Goal: Information Seeking & Learning: Learn about a topic

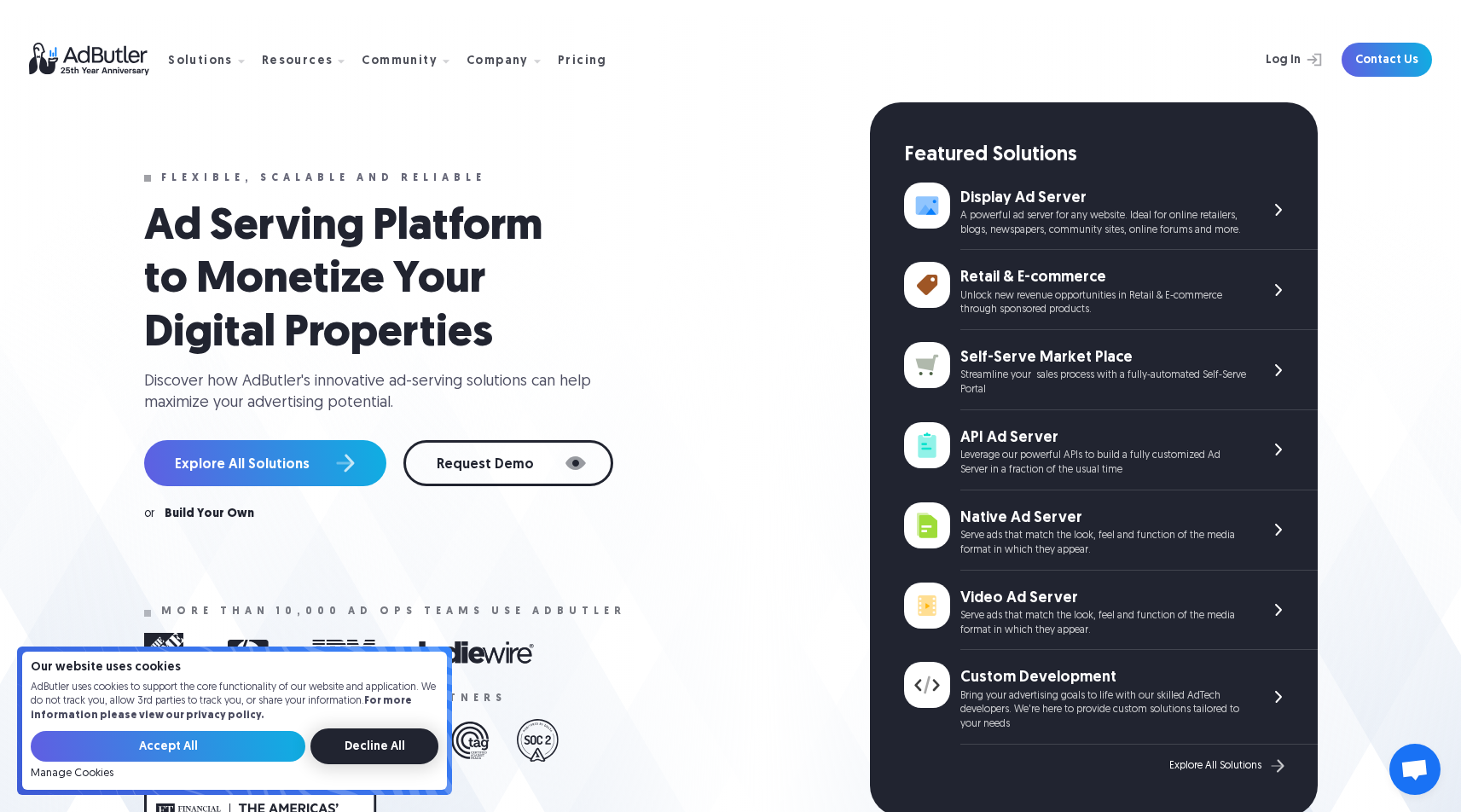
click at [362, 753] on input "Decline All" at bounding box center [375, 746] width 128 height 36
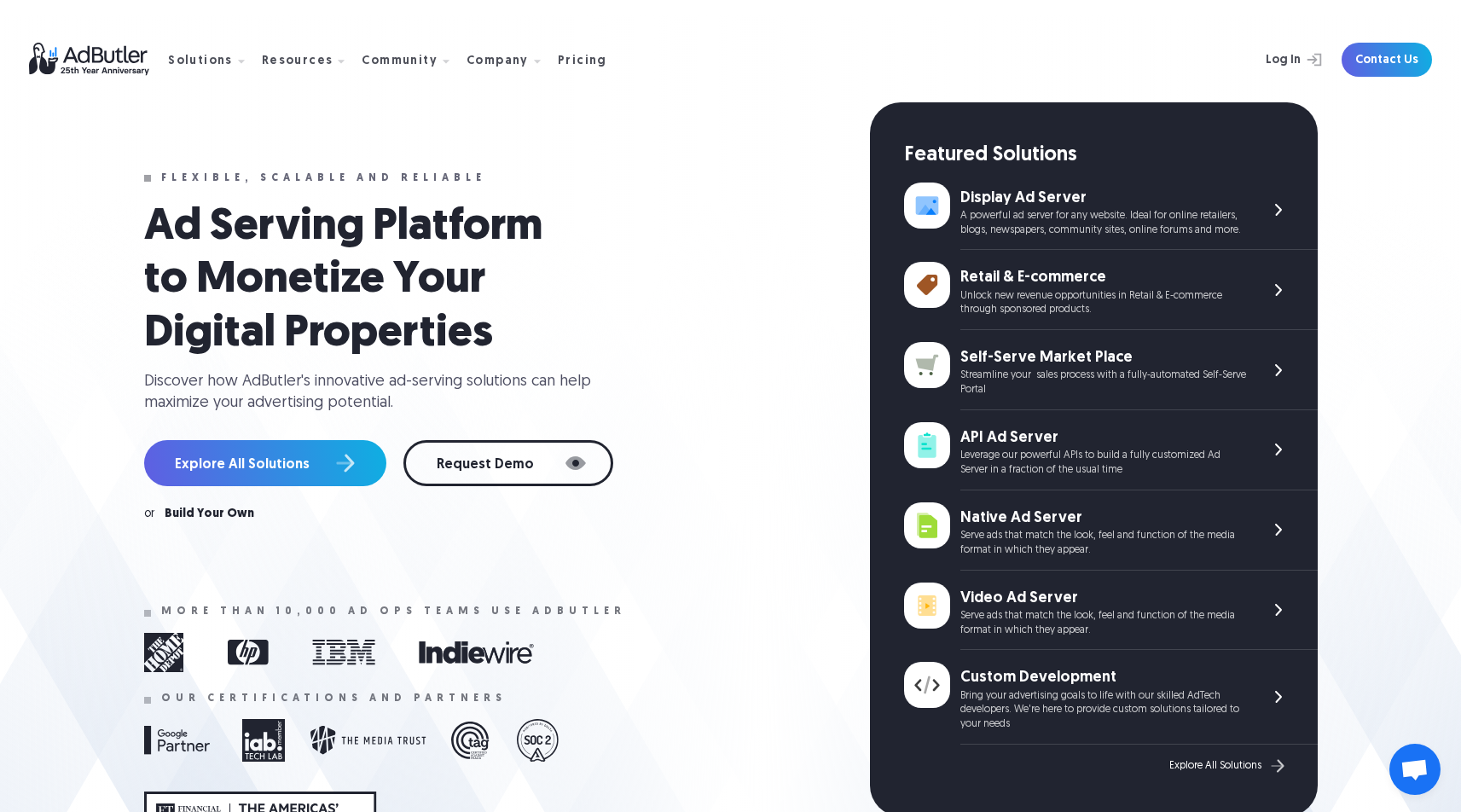
click at [1281, 442] on img at bounding box center [1279, 449] width 21 height 21
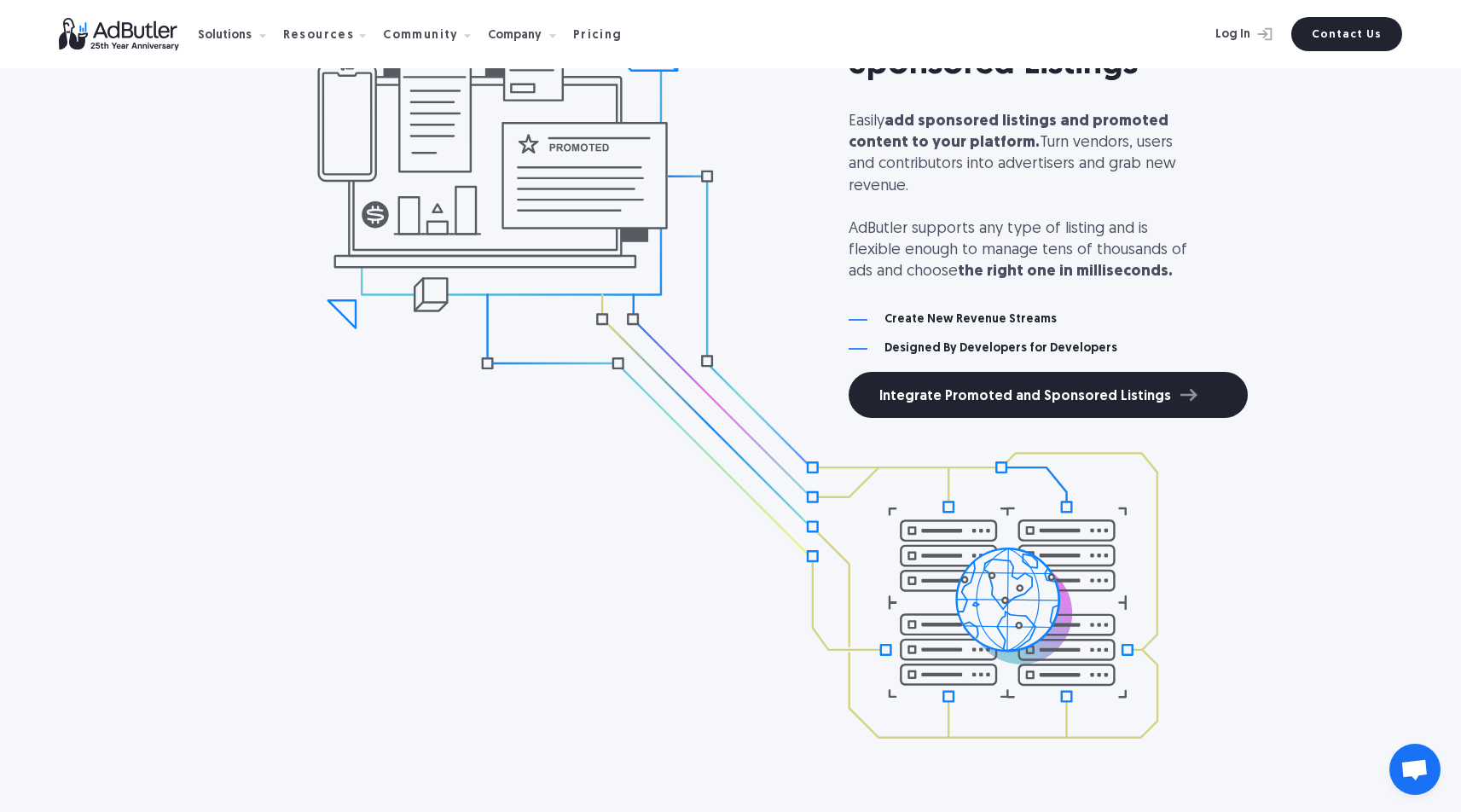
scroll to position [1587, 0]
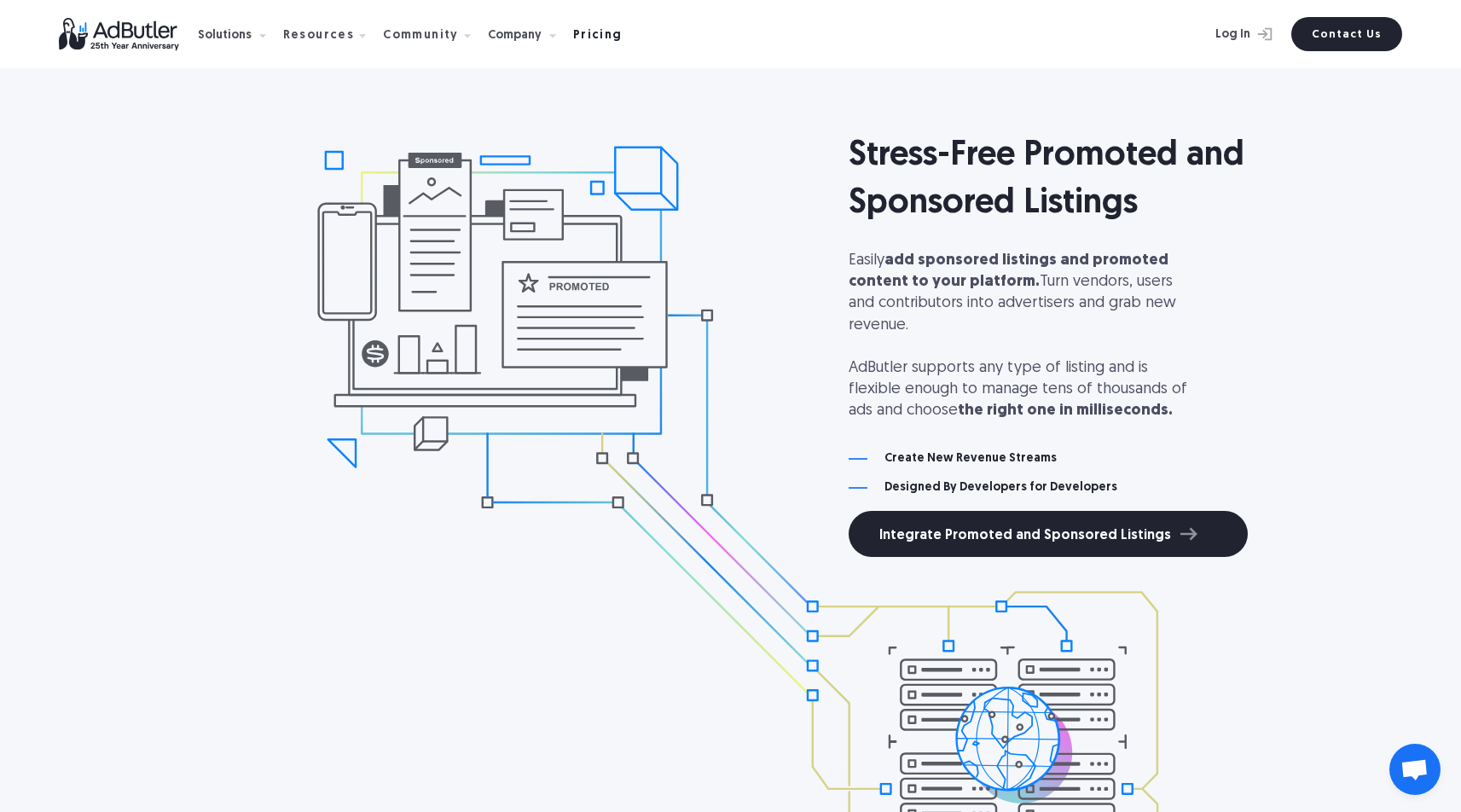
click at [582, 32] on div "Pricing" at bounding box center [598, 36] width 50 height 12
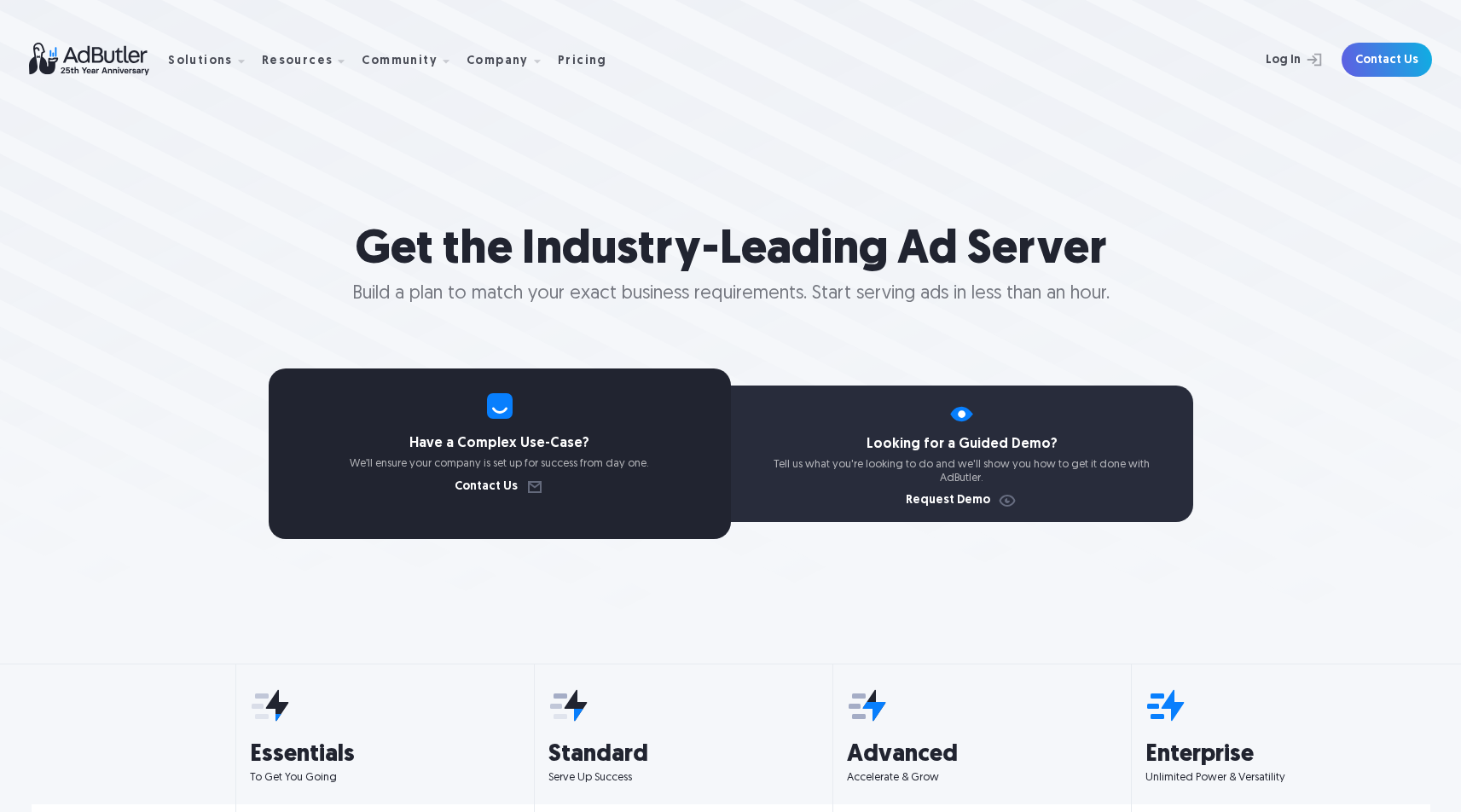
select select "[GEOGRAPHIC_DATA]"
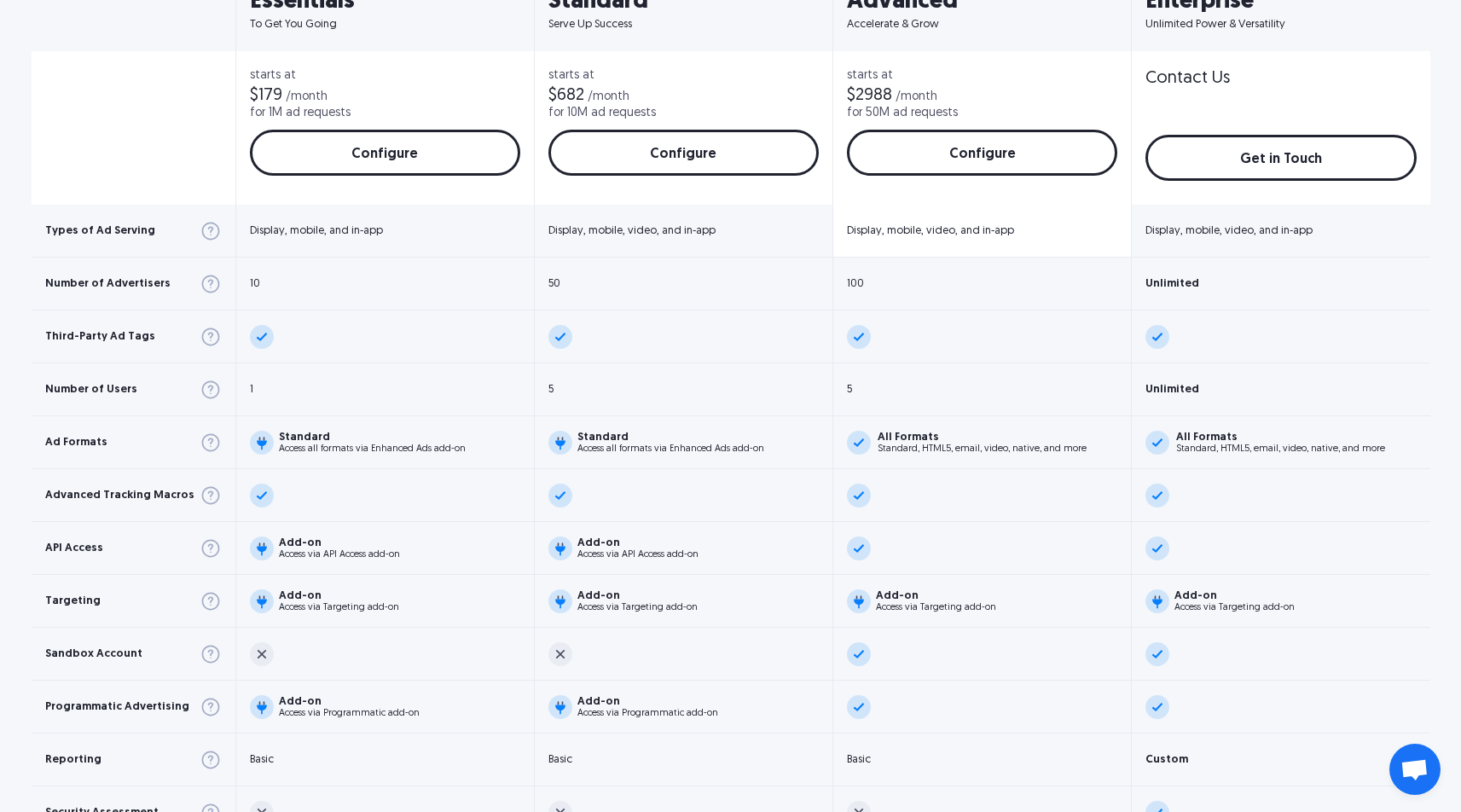
scroll to position [901, 0]
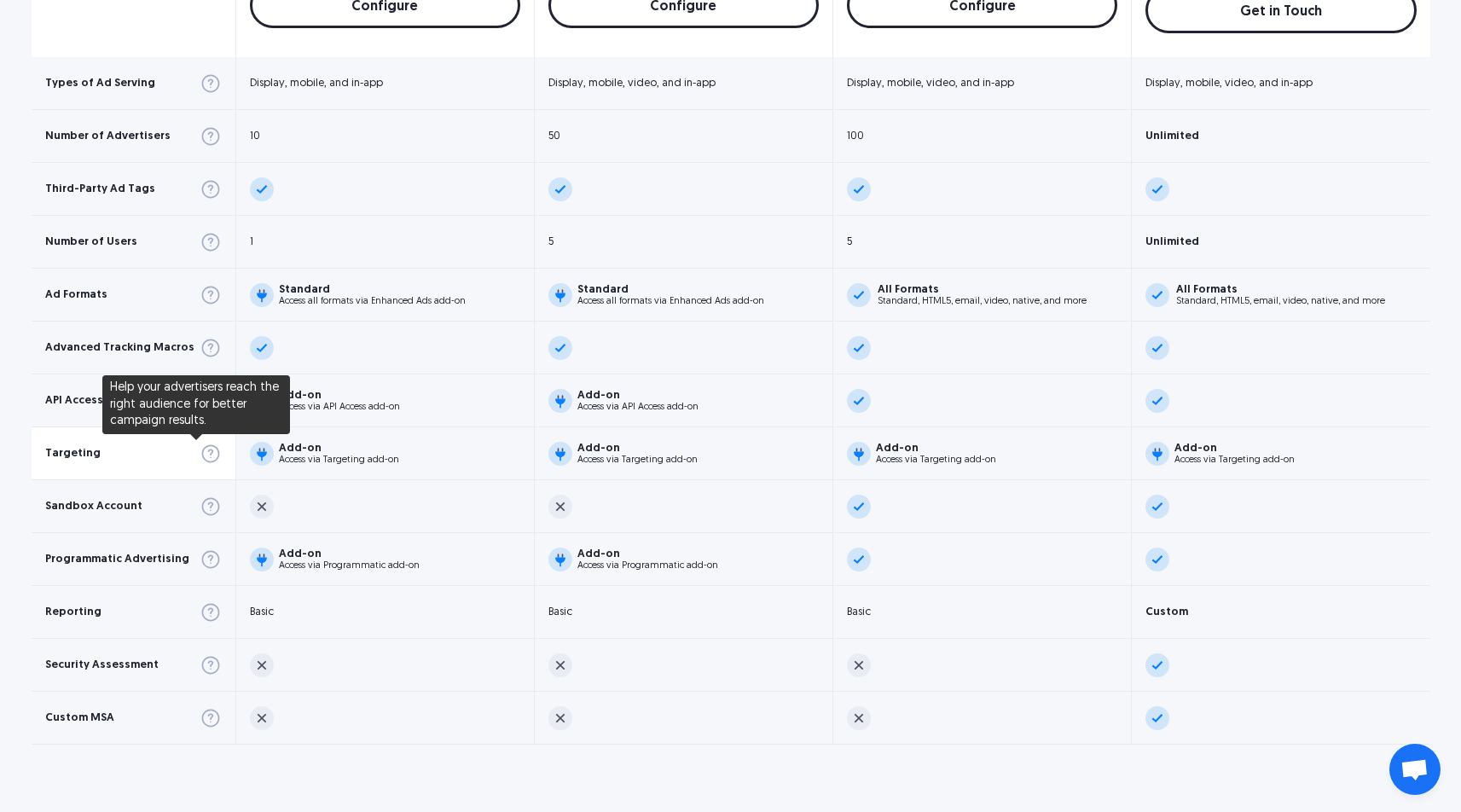
click at [199, 447] on img at bounding box center [211, 453] width 22 height 22
click at [199, 448] on img at bounding box center [211, 453] width 22 height 22
click at [199, 456] on img at bounding box center [211, 453] width 22 height 22
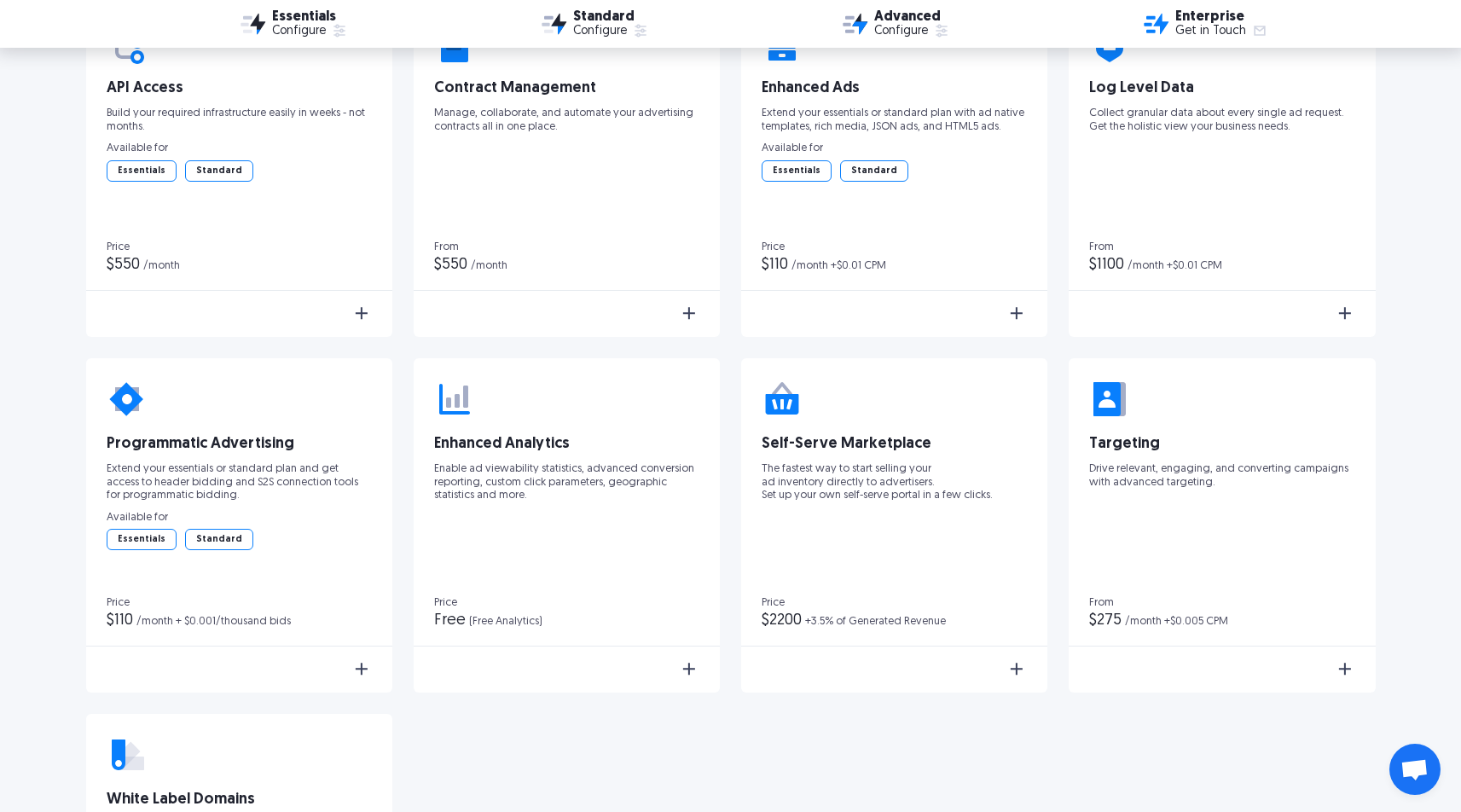
scroll to position [2821, 0]
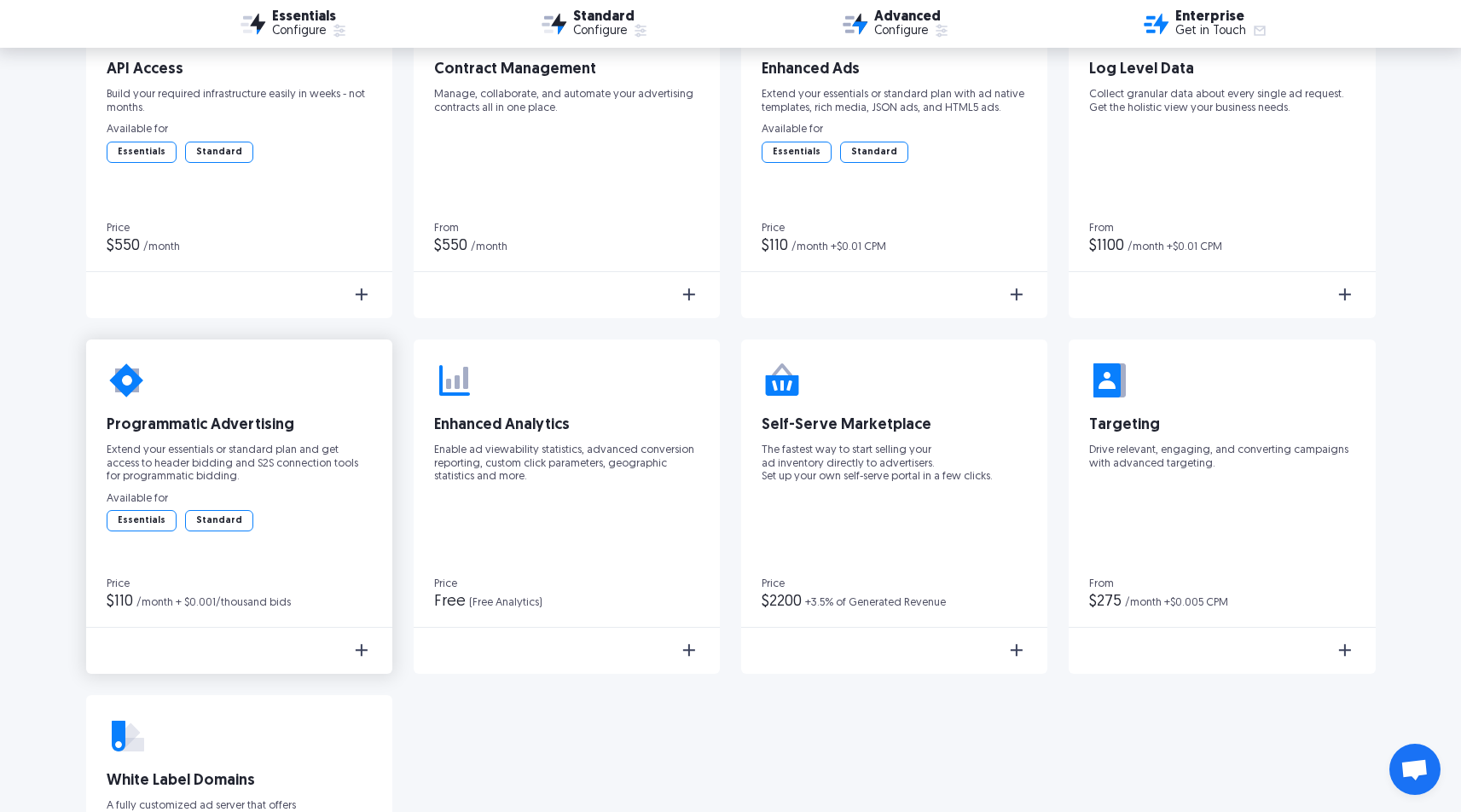
click at [364, 647] on img at bounding box center [362, 650] width 21 height 21
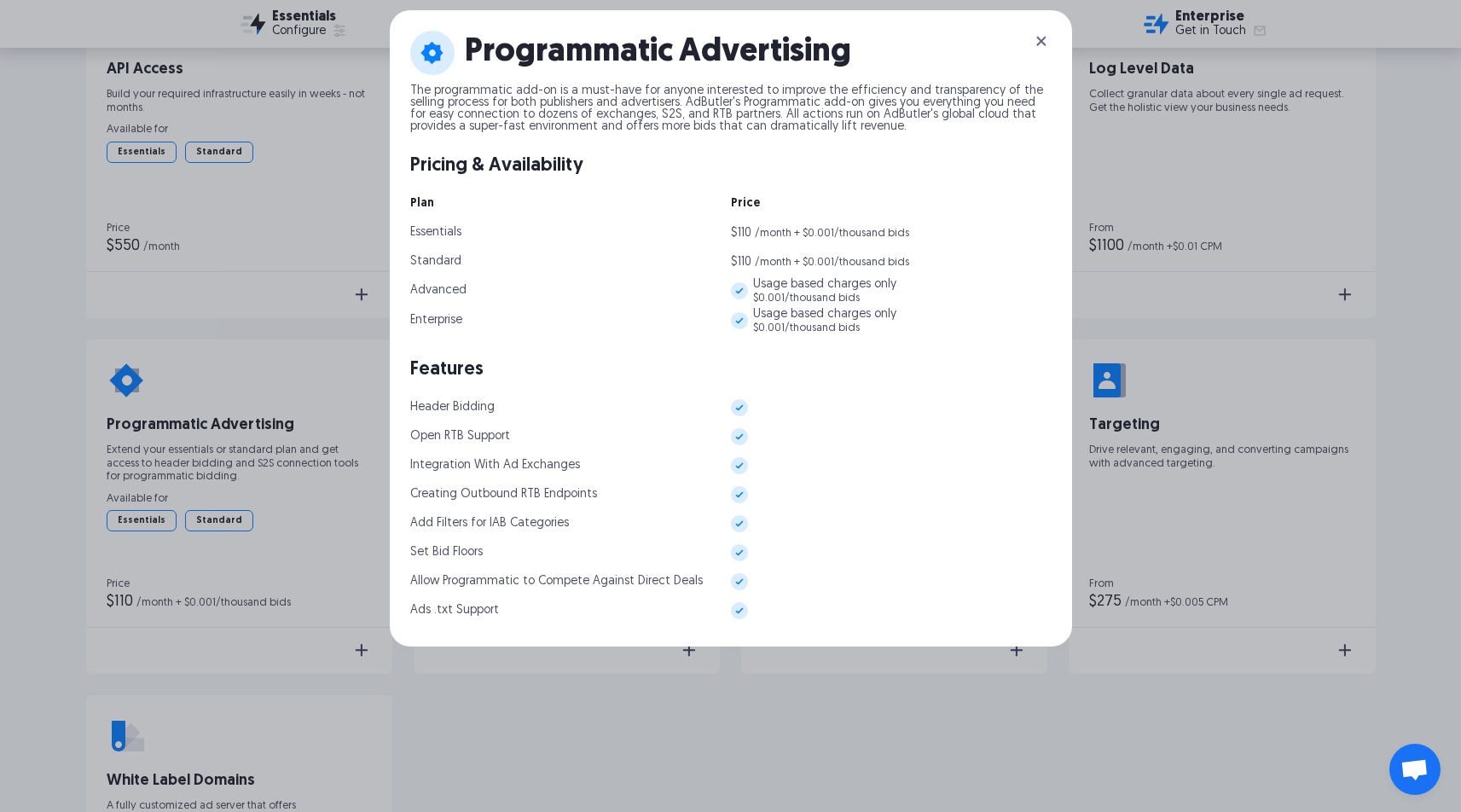
click at [208, 611] on div "Programmatic Advertising The programmatic add-on is a must-have for anyone inte…" at bounding box center [730, 406] width 1461 height 812
click at [1048, 41] on img at bounding box center [1042, 41] width 21 height 21
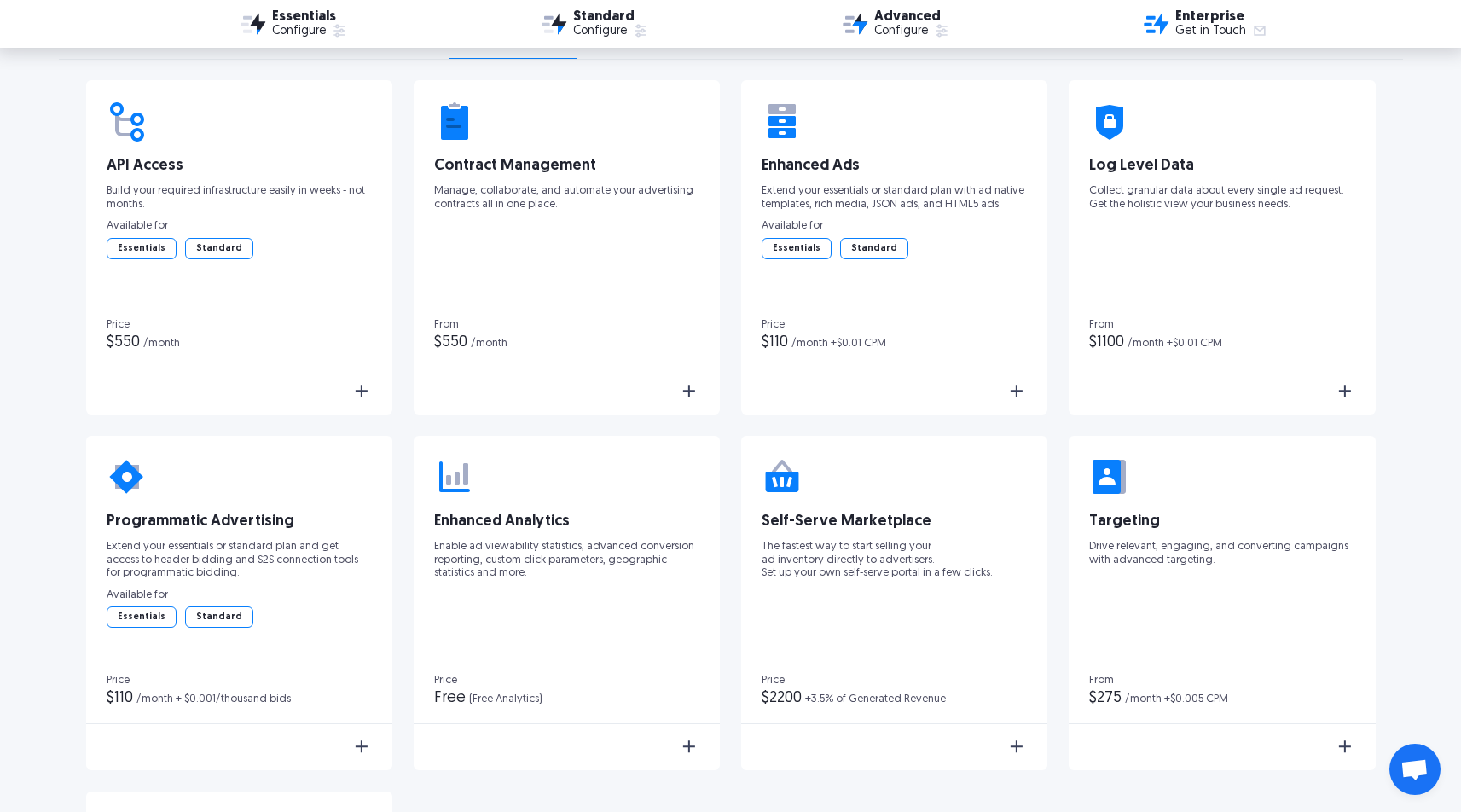
scroll to position [2795, 0]
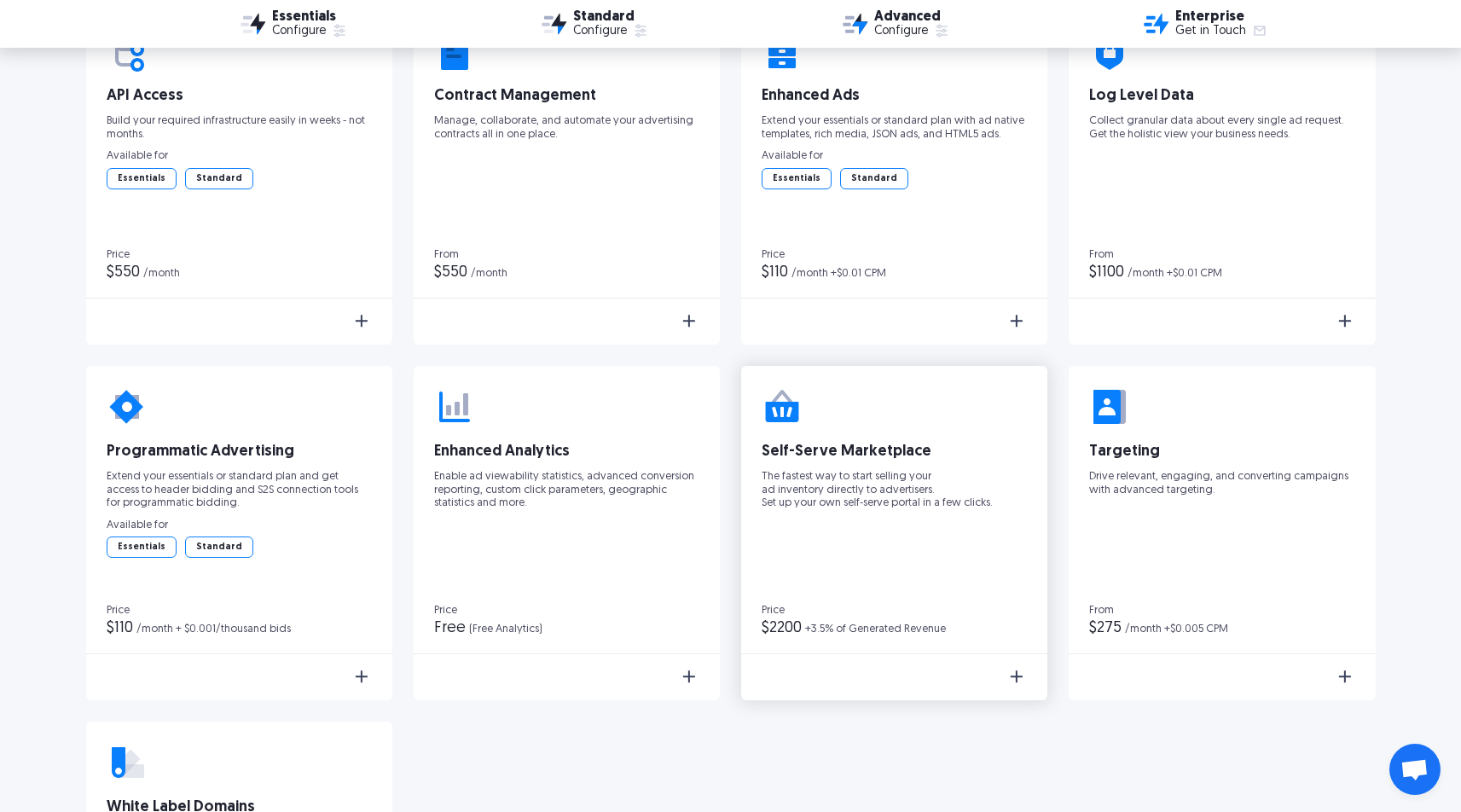
click at [1020, 676] on img at bounding box center [1017, 676] width 21 height 21
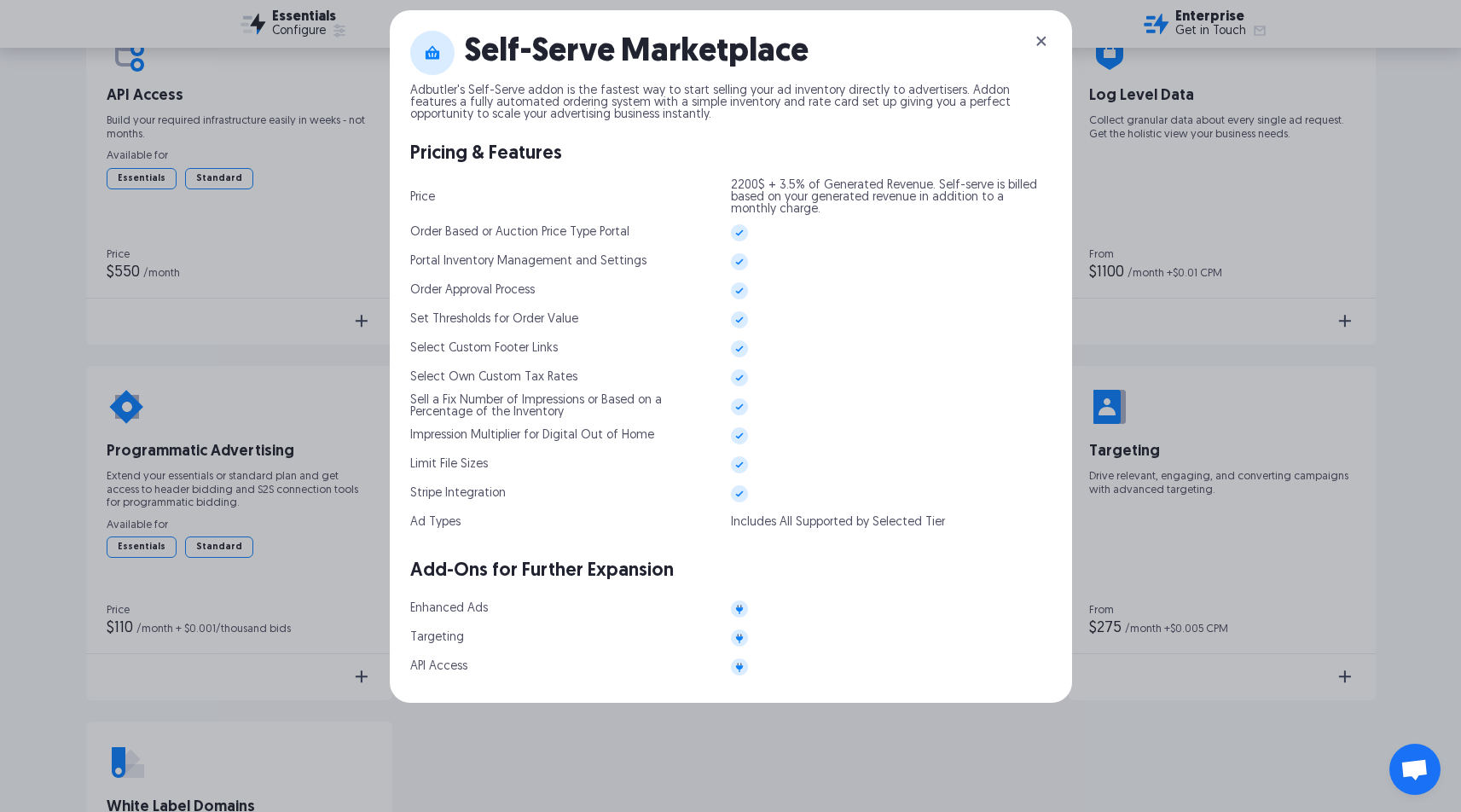
click at [1046, 36] on img at bounding box center [1042, 41] width 21 height 21
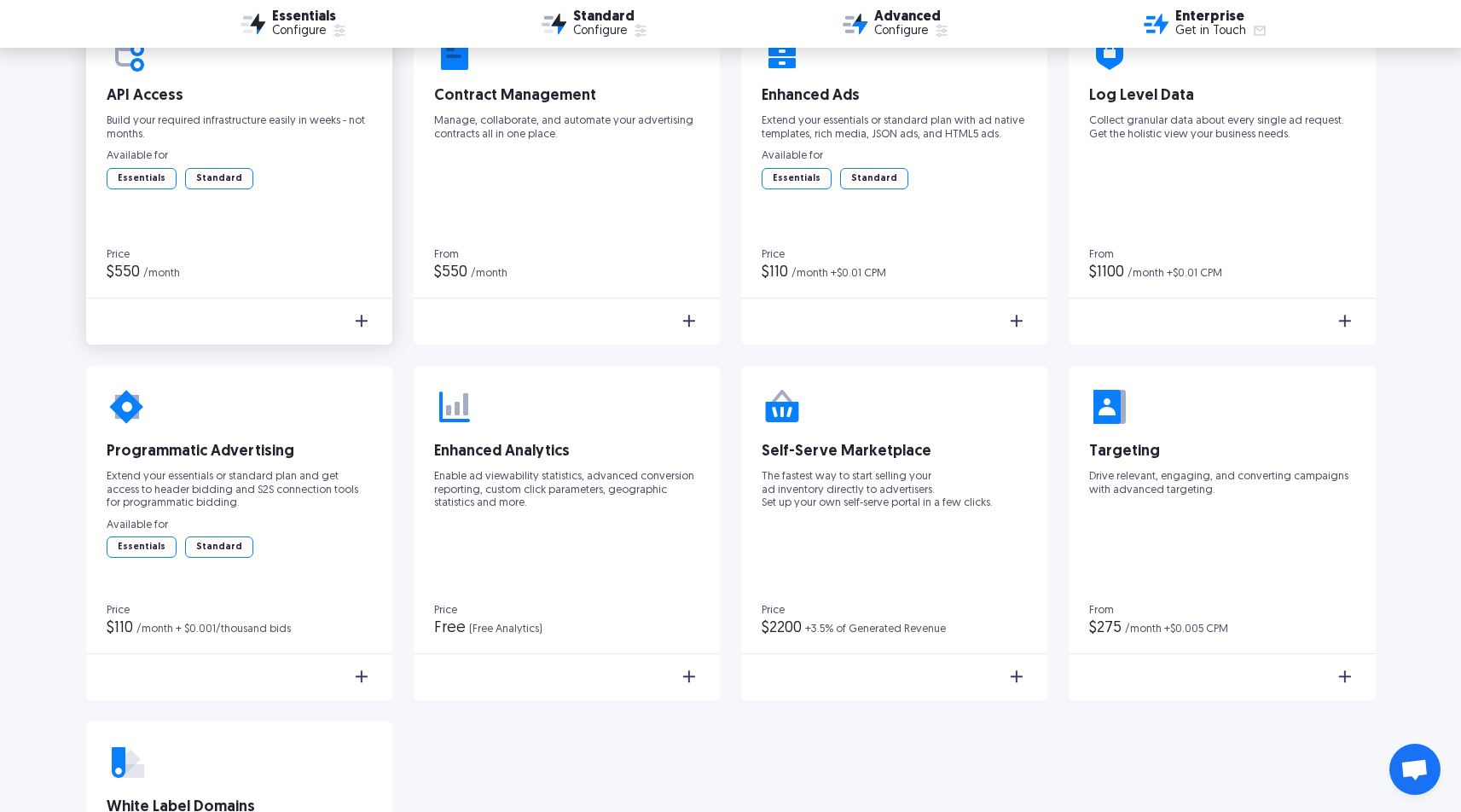
click at [361, 317] on img at bounding box center [362, 321] width 21 height 21
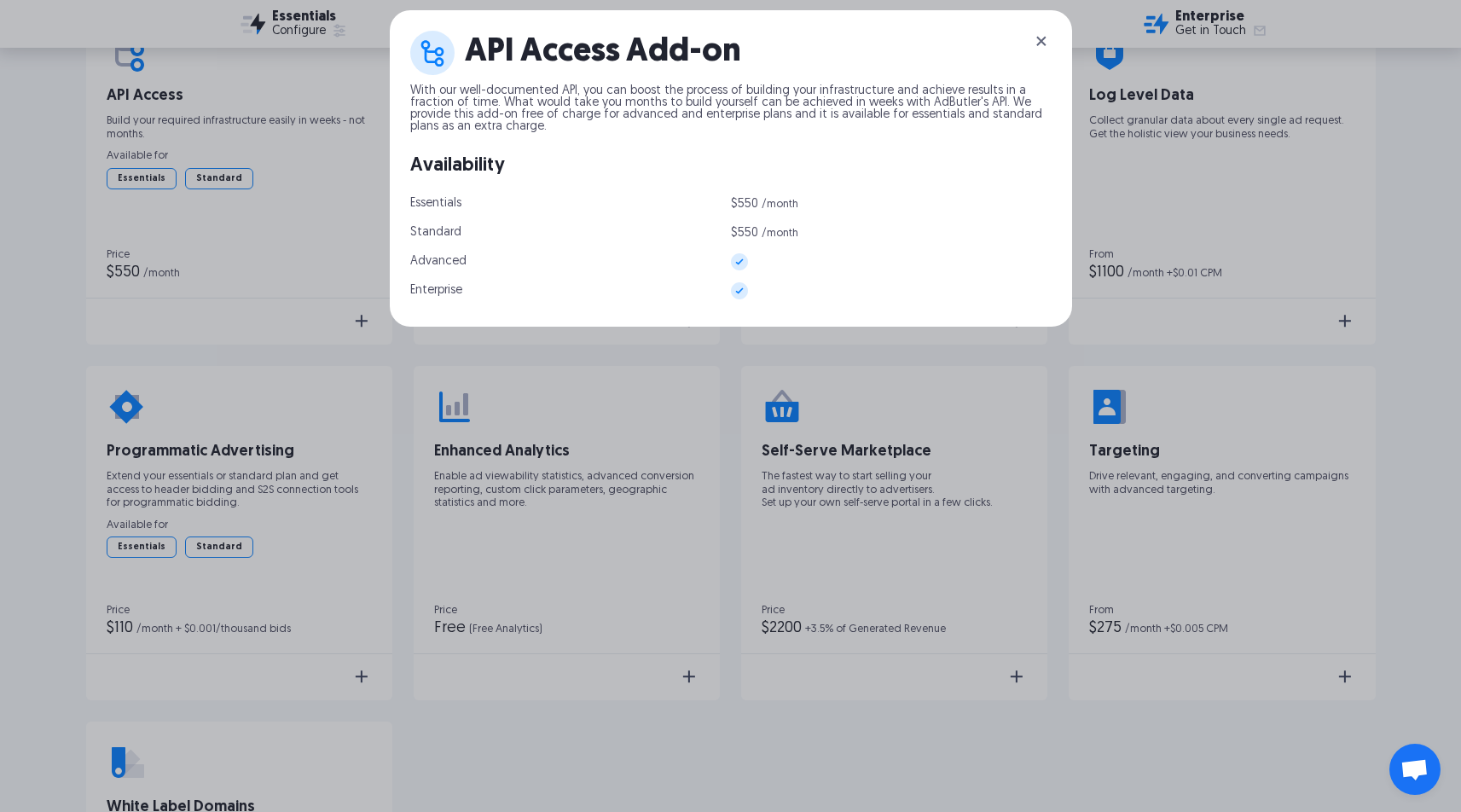
click at [1048, 37] on img at bounding box center [1042, 41] width 21 height 21
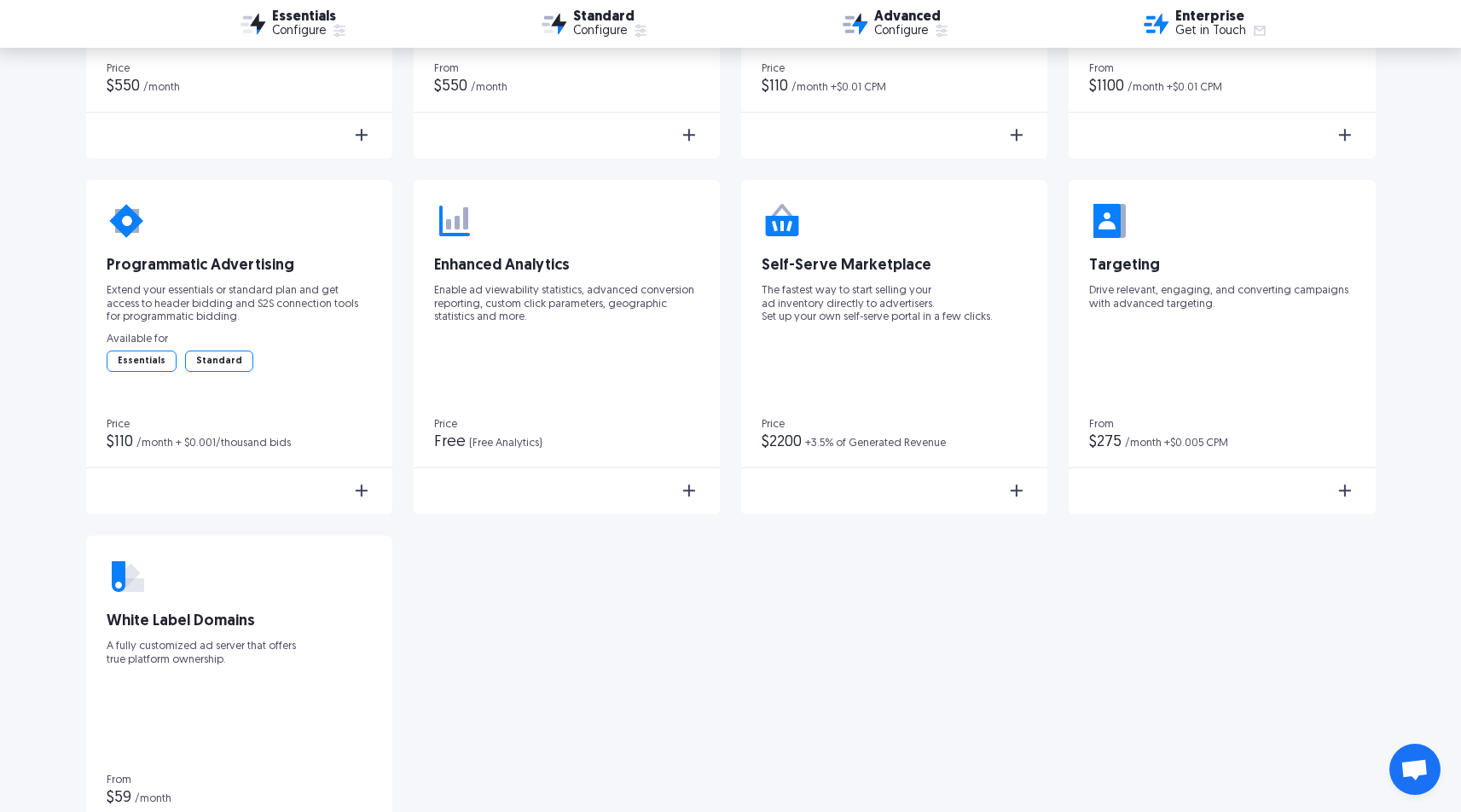
scroll to position [3102, 0]
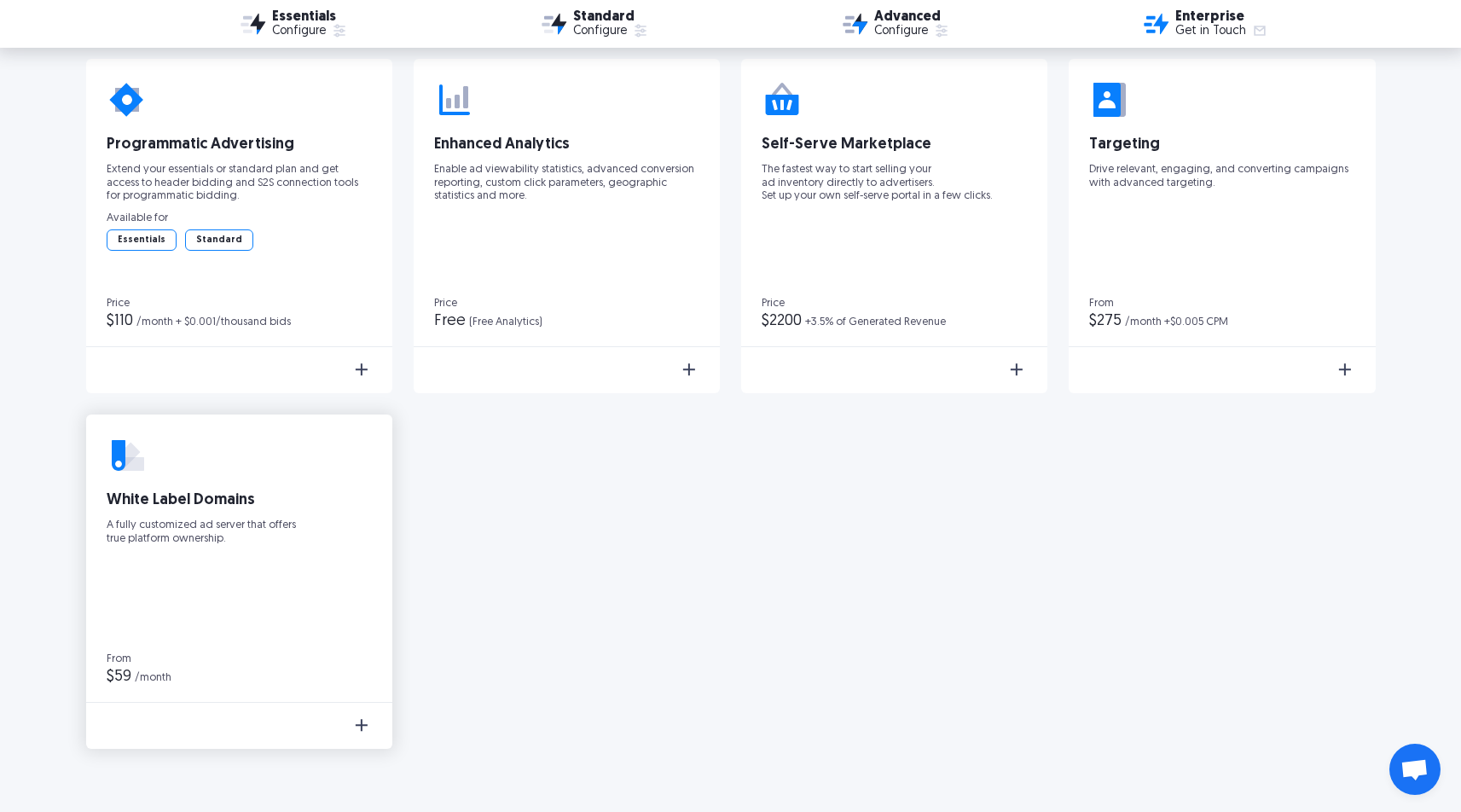
click at [367, 725] on img at bounding box center [362, 725] width 21 height 21
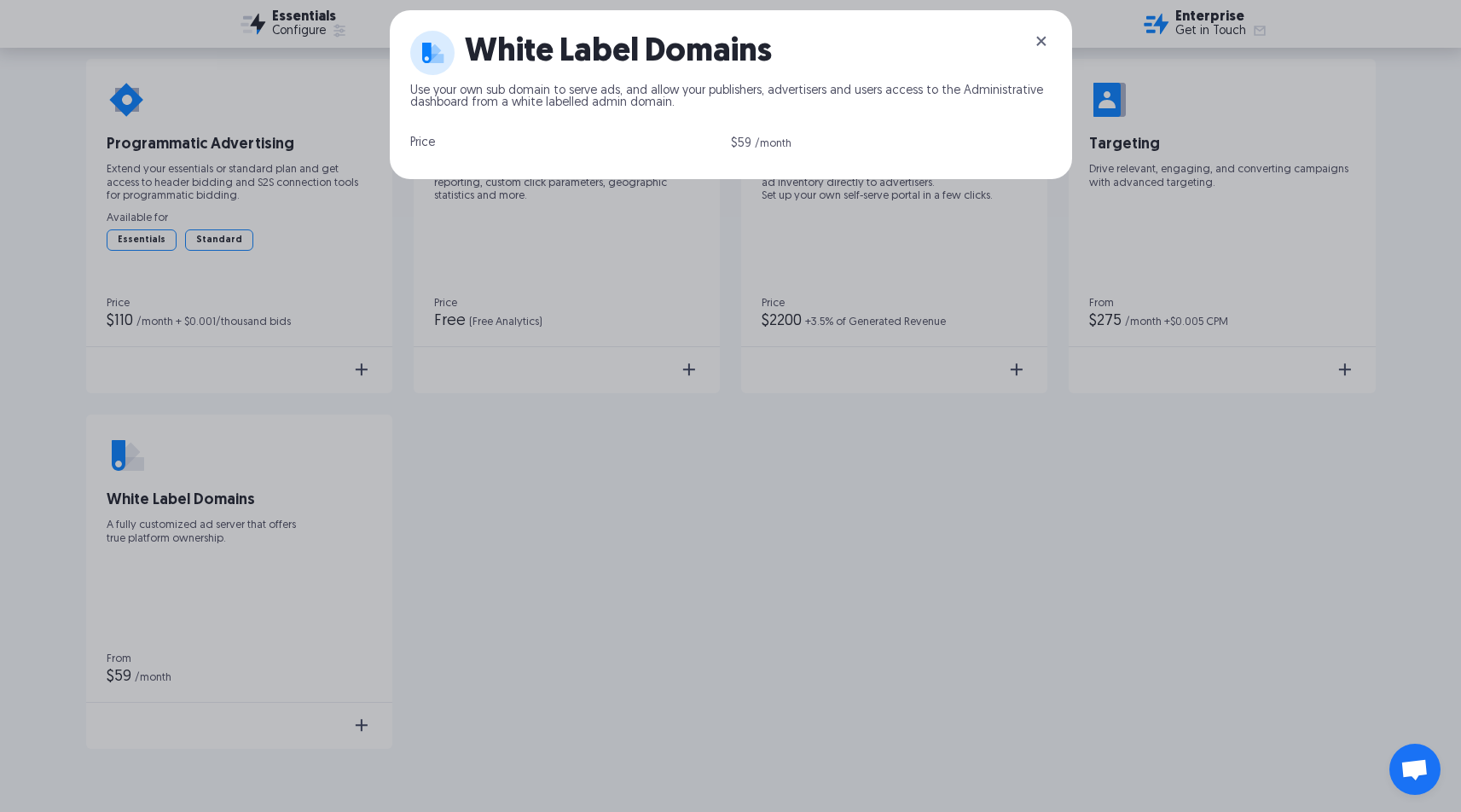
click at [1047, 44] on img at bounding box center [1042, 41] width 21 height 21
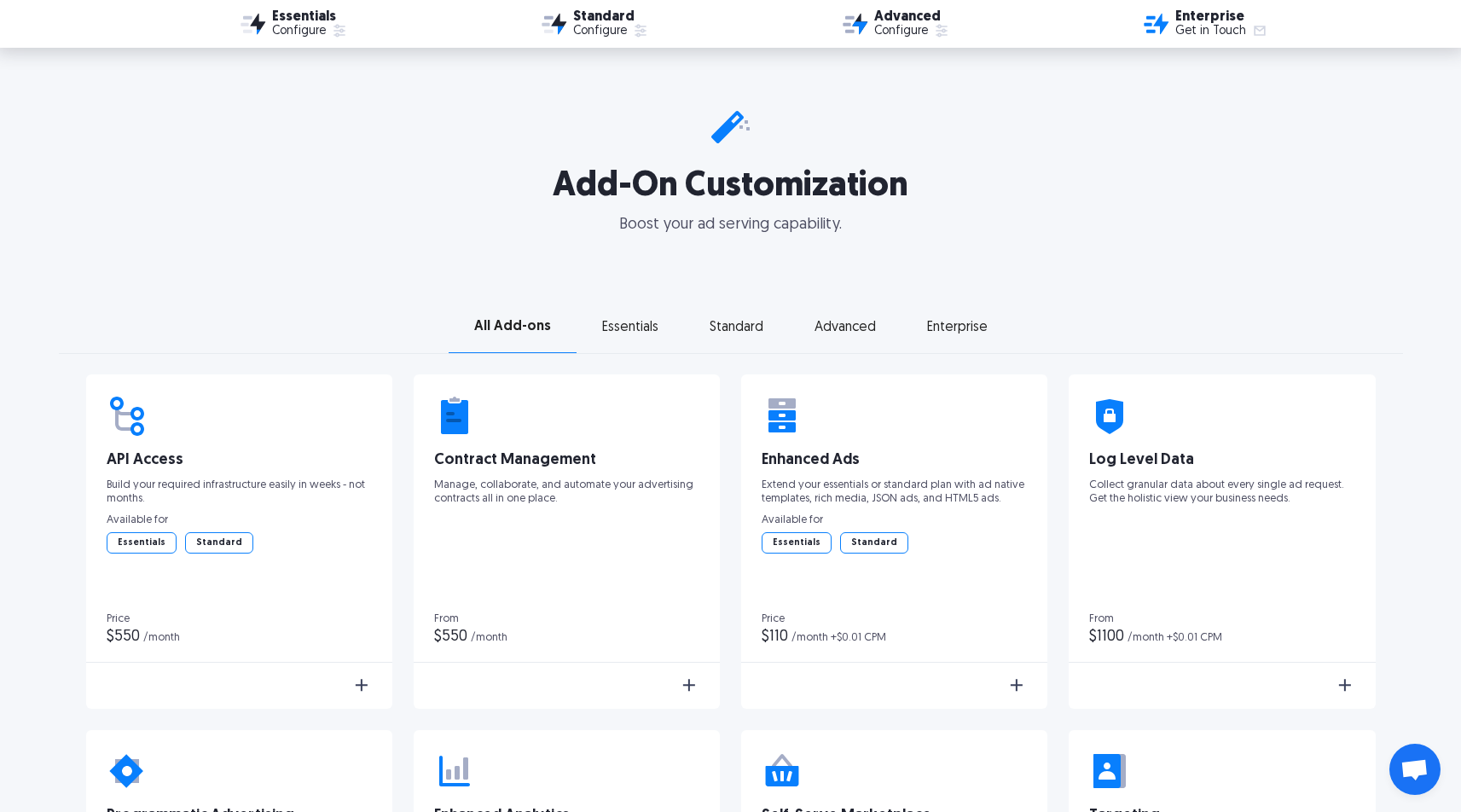
scroll to position [2558, 0]
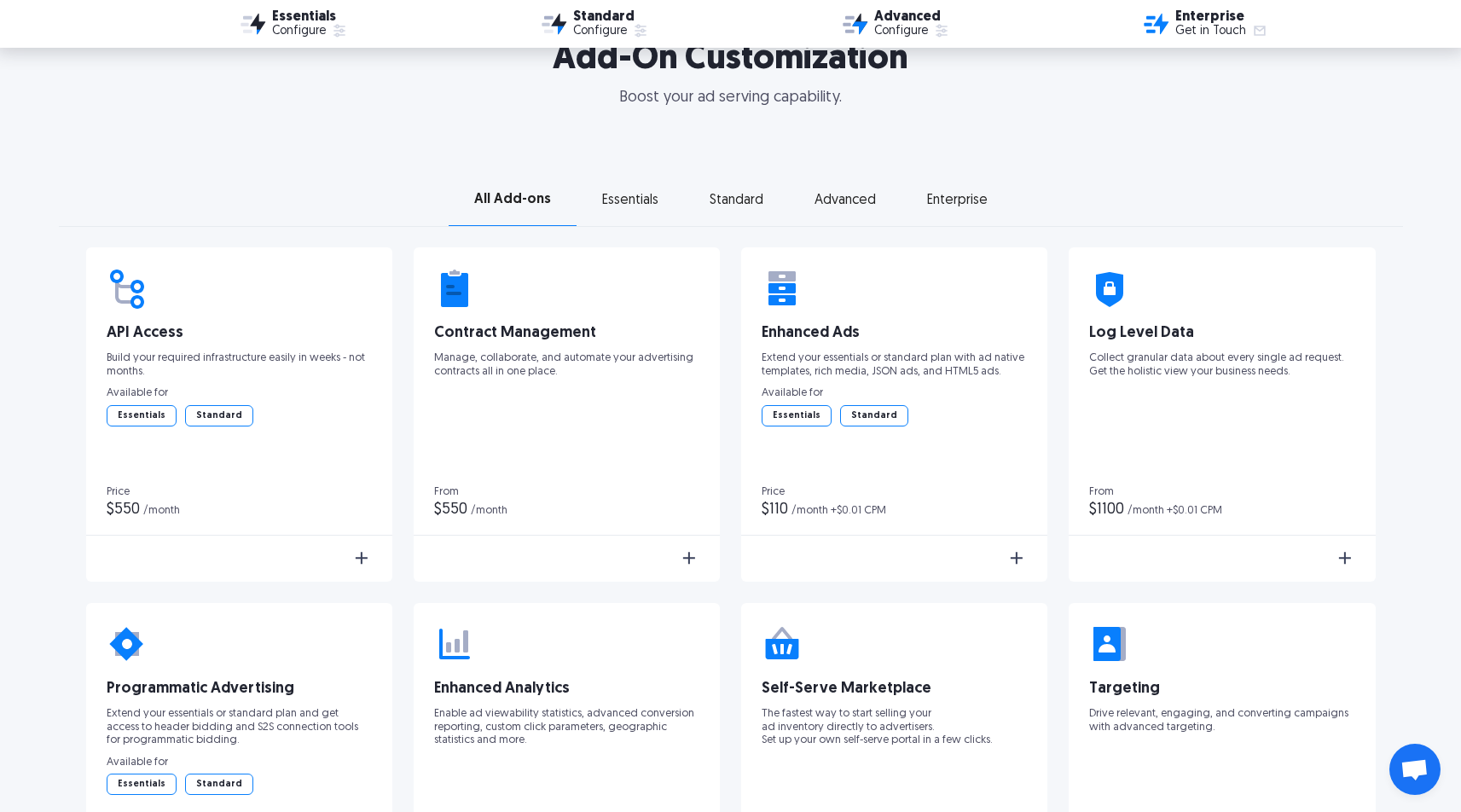
click at [625, 192] on link "Essentials" at bounding box center [631, 200] width 108 height 27
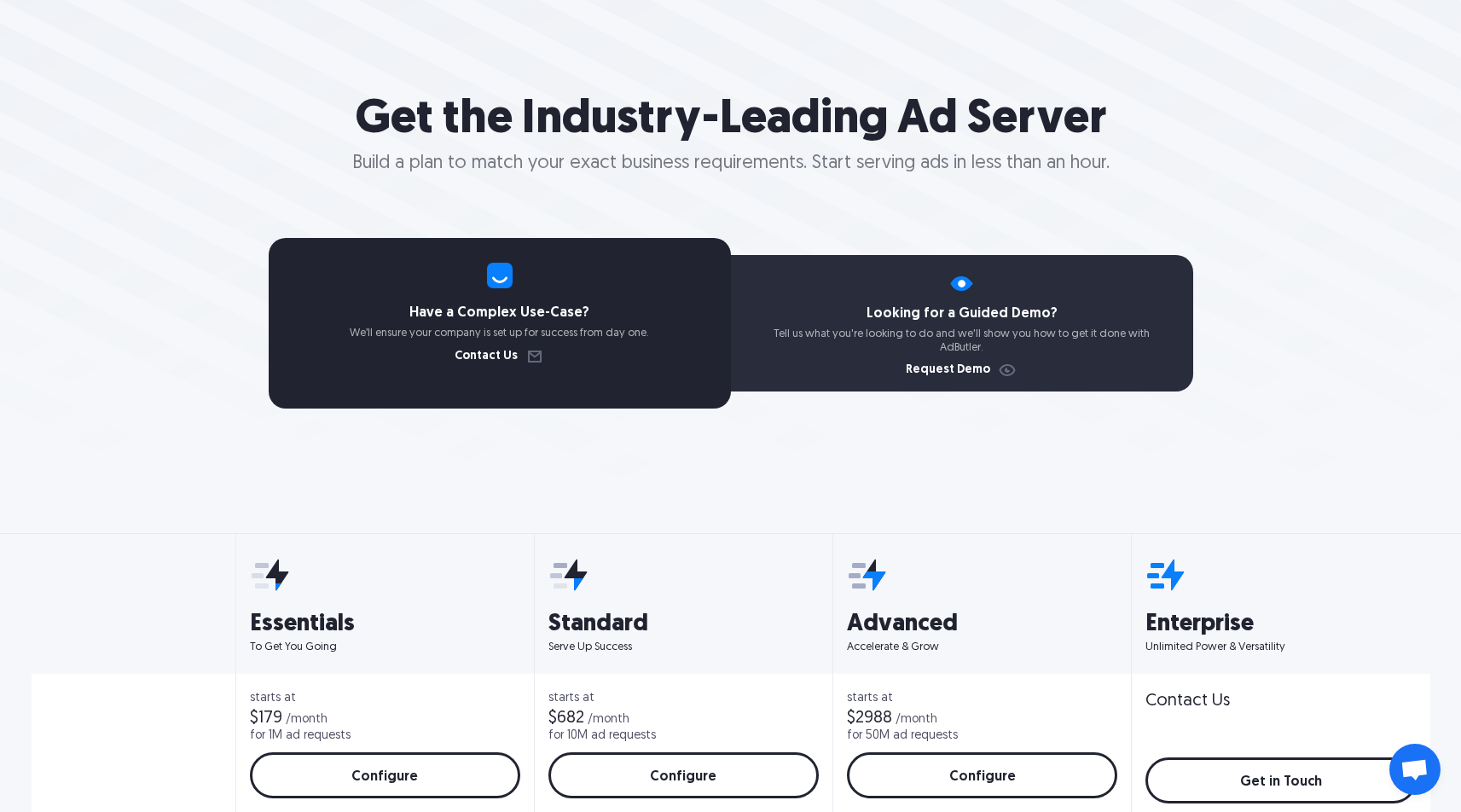
scroll to position [0, 0]
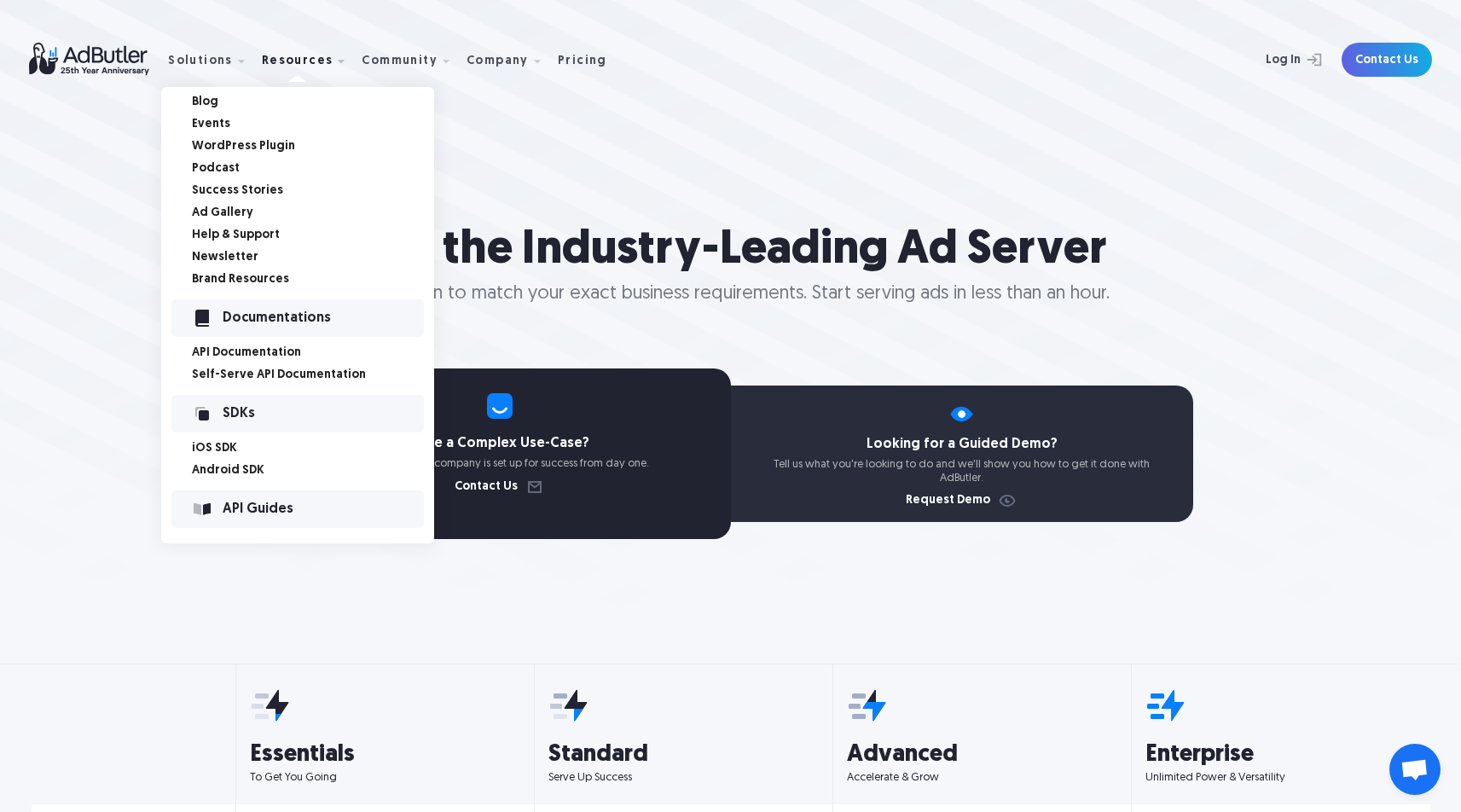
click at [237, 353] on link "API Documentation" at bounding box center [312, 353] width 242 height 12
